Goal: Find specific page/section: Find specific page/section

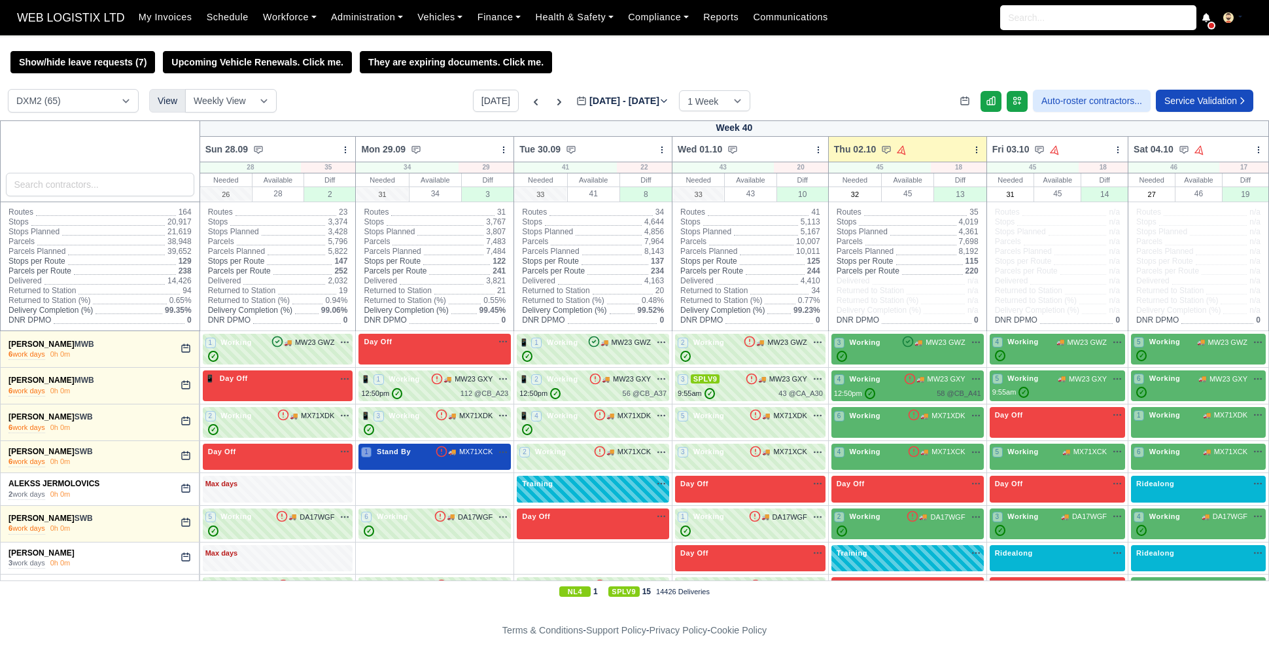
select select "1"
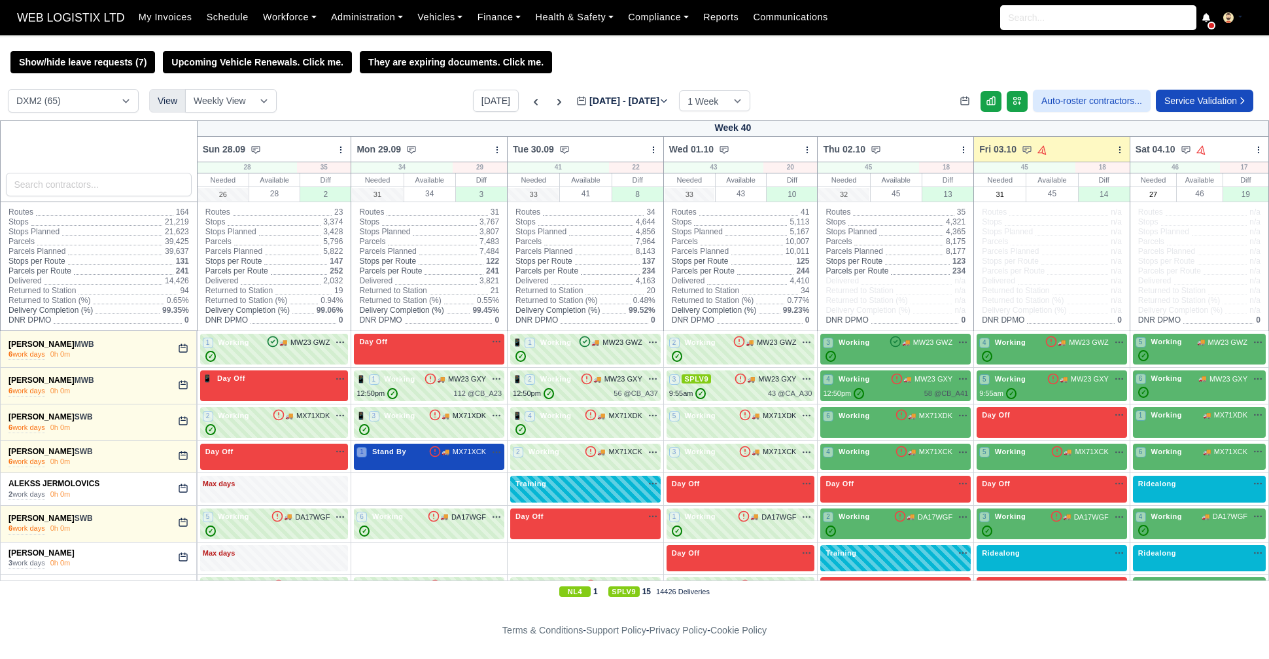
select select "1"
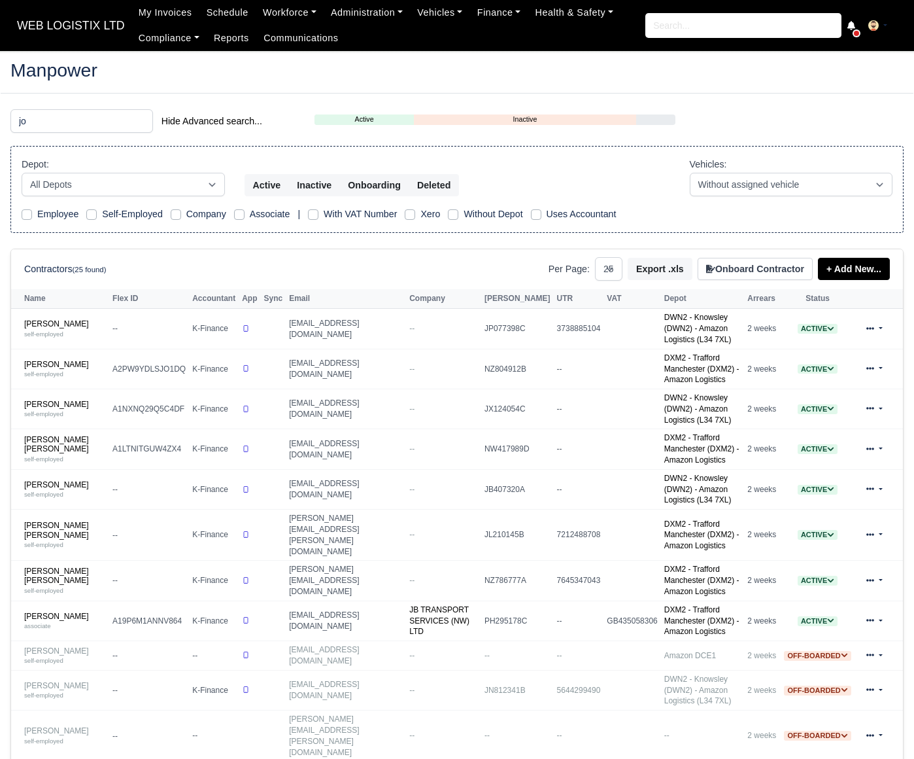
select select "25"
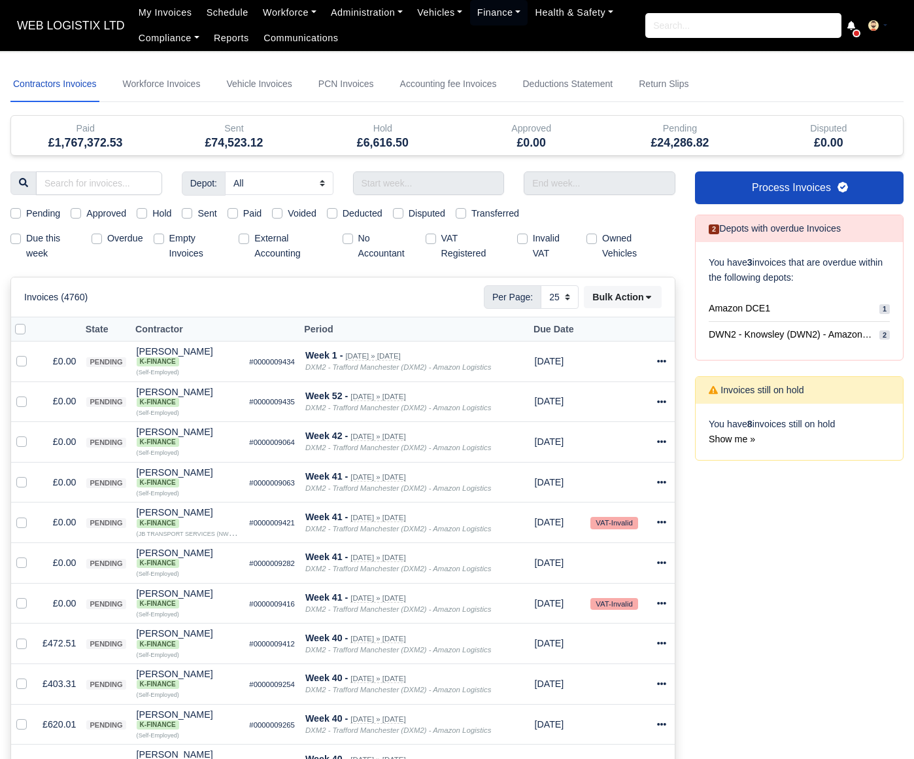
select select "25"
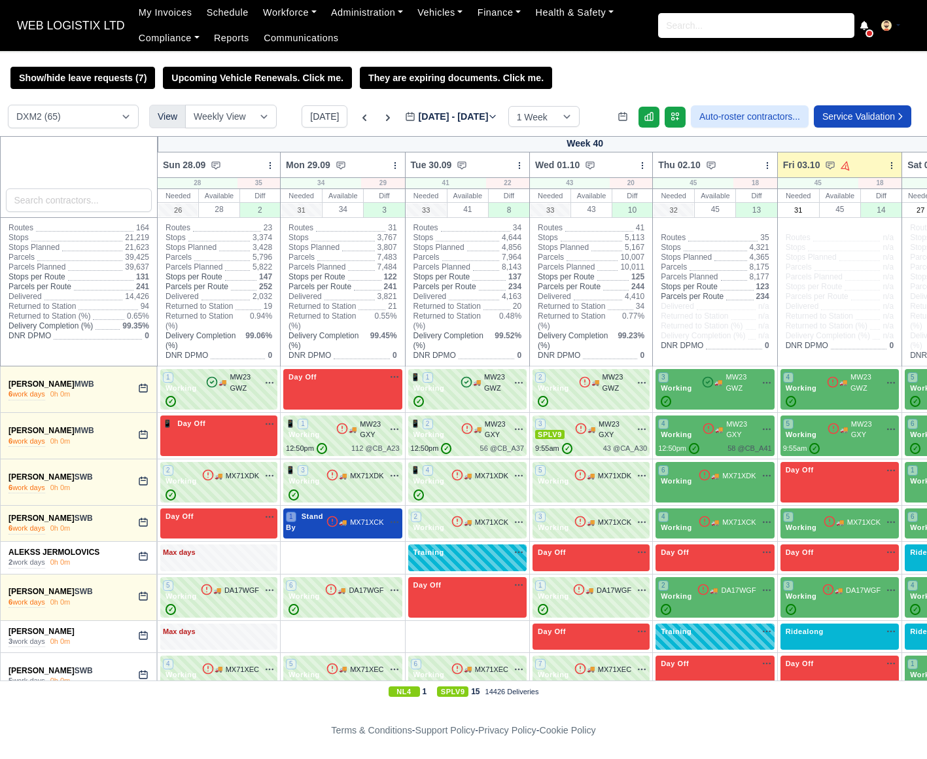
select select "1"
